Goal: Information Seeking & Learning: Understand process/instructions

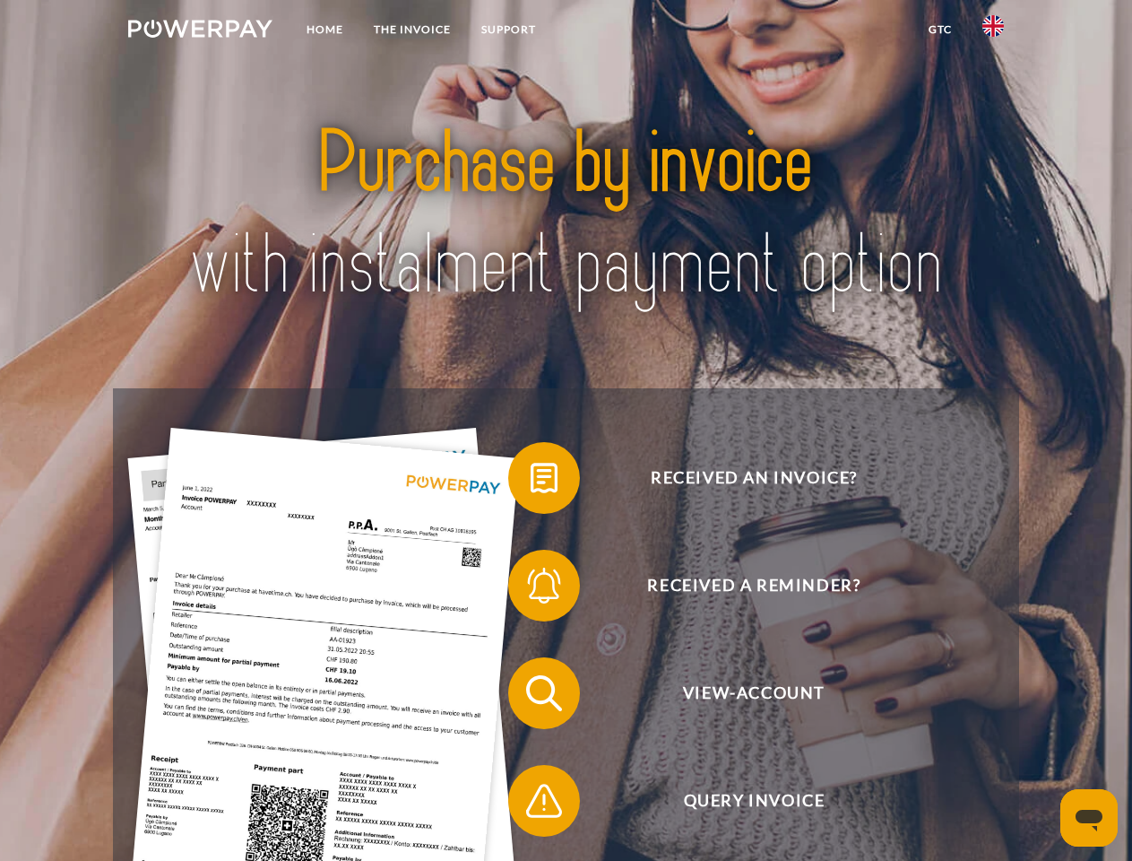
click at [200, 31] on img at bounding box center [200, 29] width 144 height 18
click at [993, 31] on img at bounding box center [993, 26] width 22 height 22
click at [939, 30] on link "GTC" at bounding box center [940, 29] width 54 height 32
click at [531, 481] on span at bounding box center [517, 478] width 90 height 90
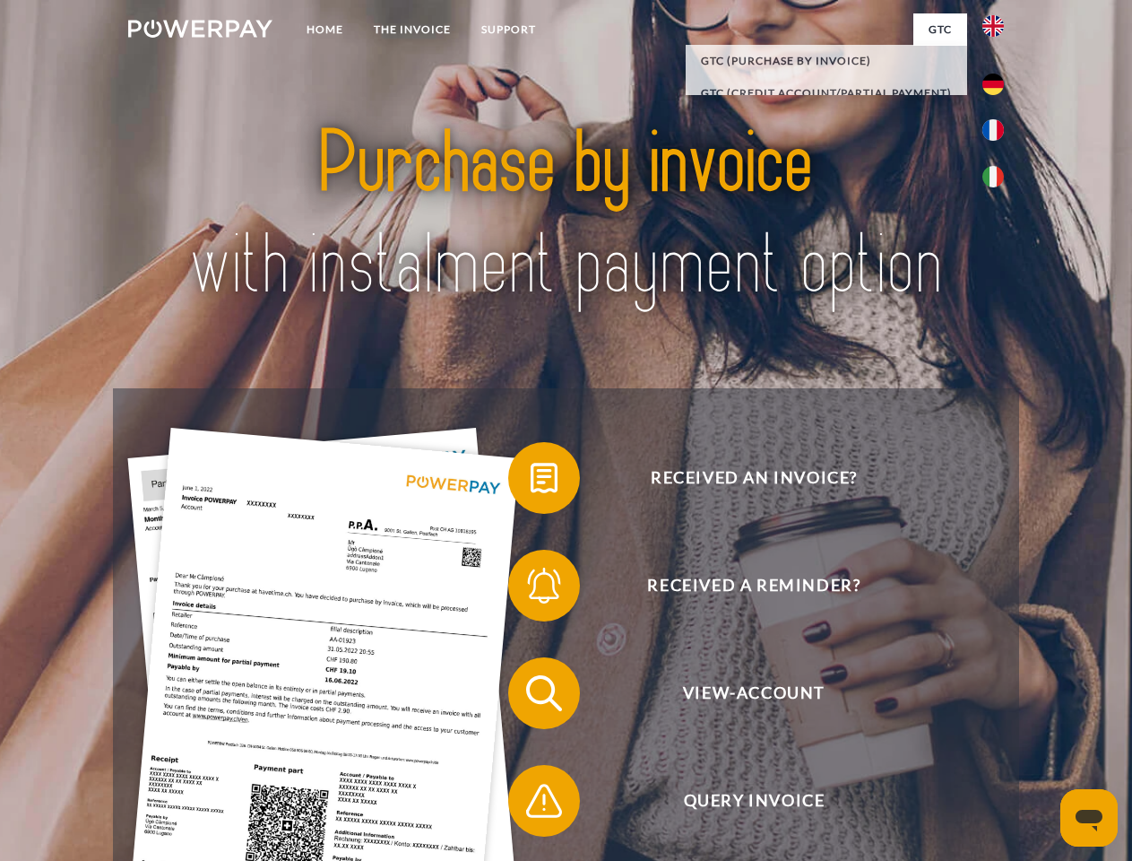
click at [531, 589] on span at bounding box center [517, 586] width 90 height 90
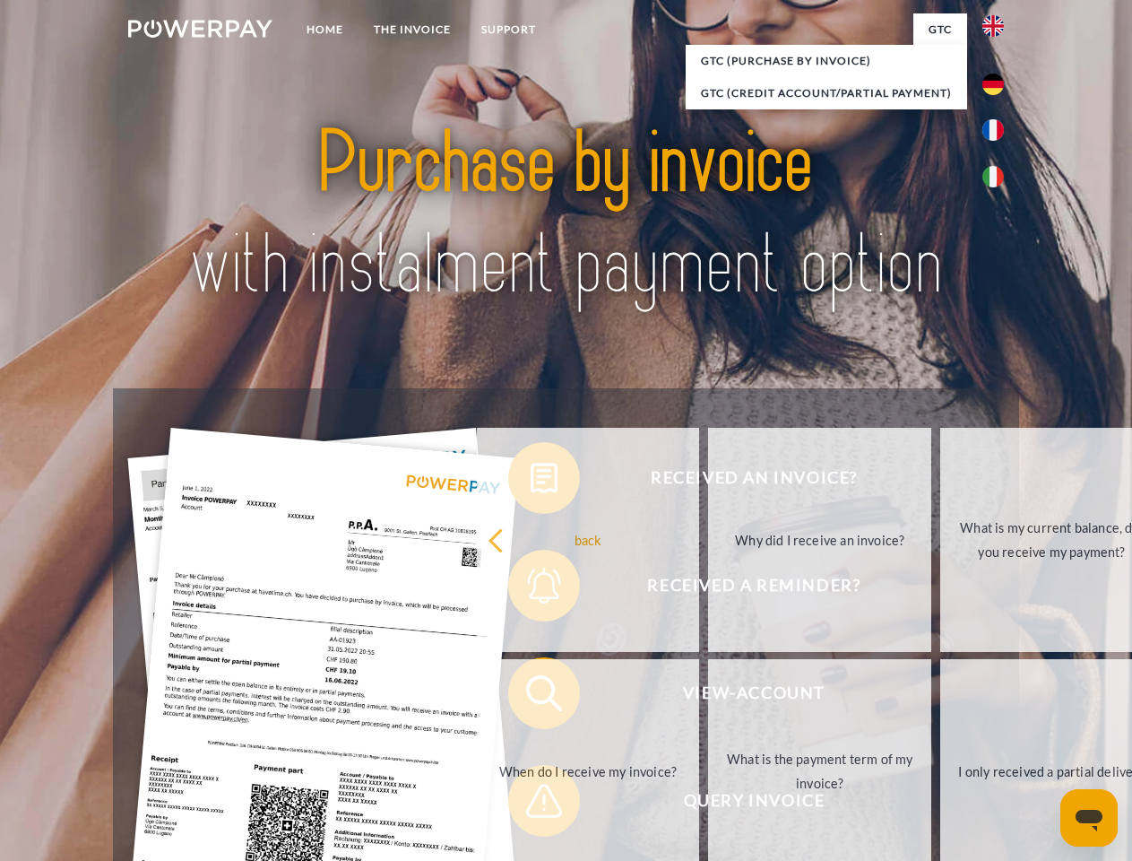
click at [708, 697] on link "What is the payment term of my invoice?" at bounding box center [819, 771] width 223 height 224
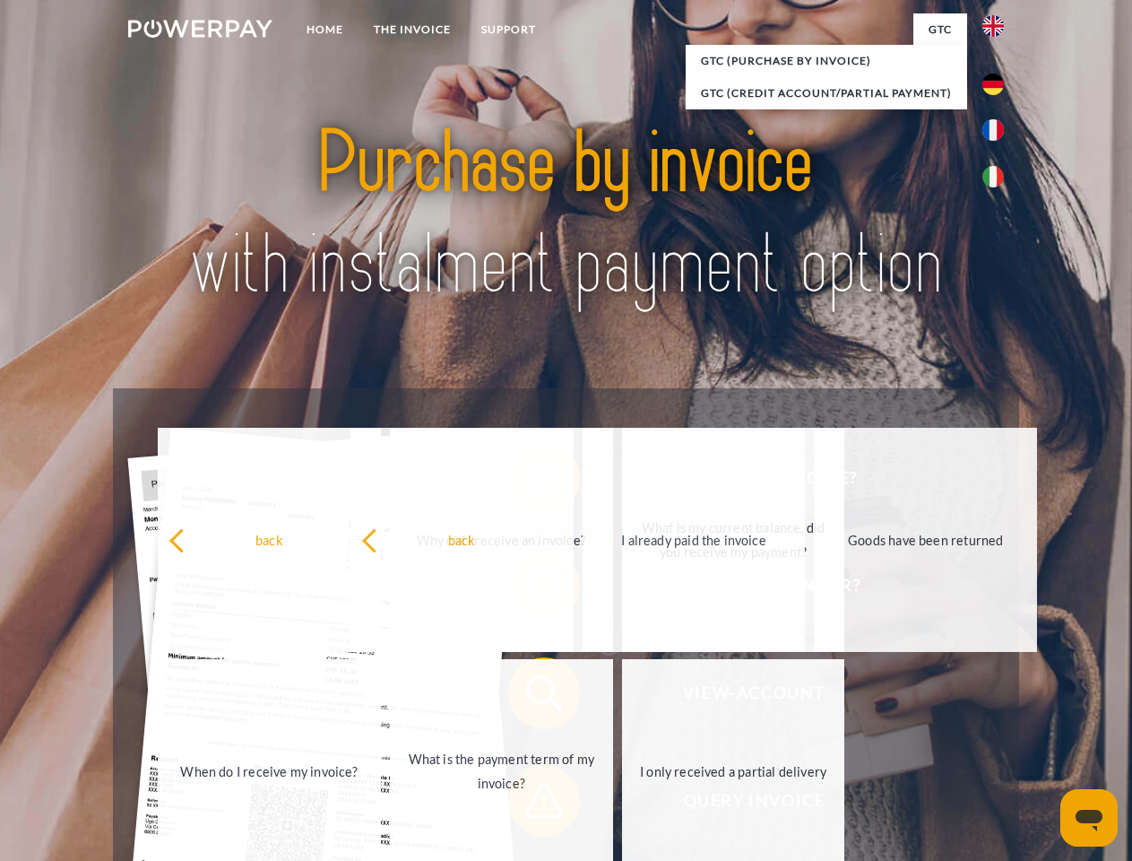
click at [531, 804] on span at bounding box center [517, 801] width 90 height 90
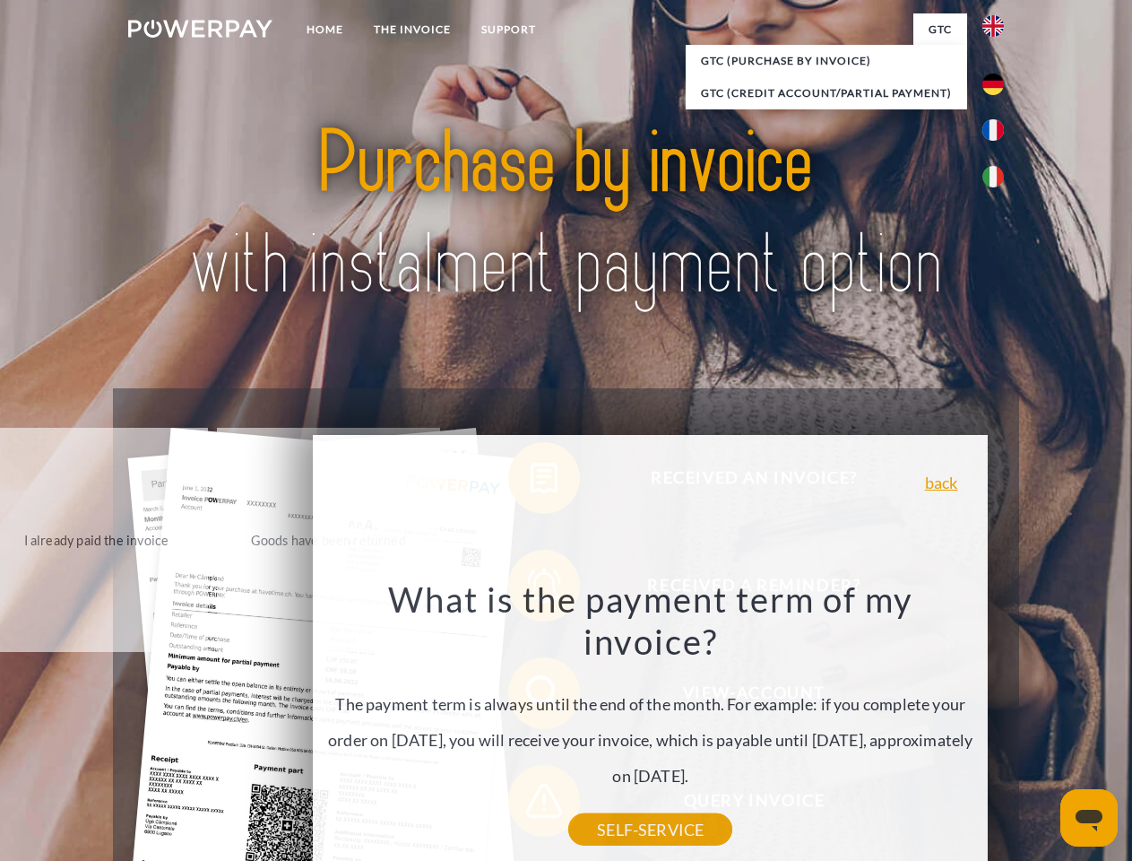
click at [1089, 818] on icon "Open messaging window" at bounding box center [1089, 820] width 27 height 22
